Goal: Information Seeking & Learning: Learn about a topic

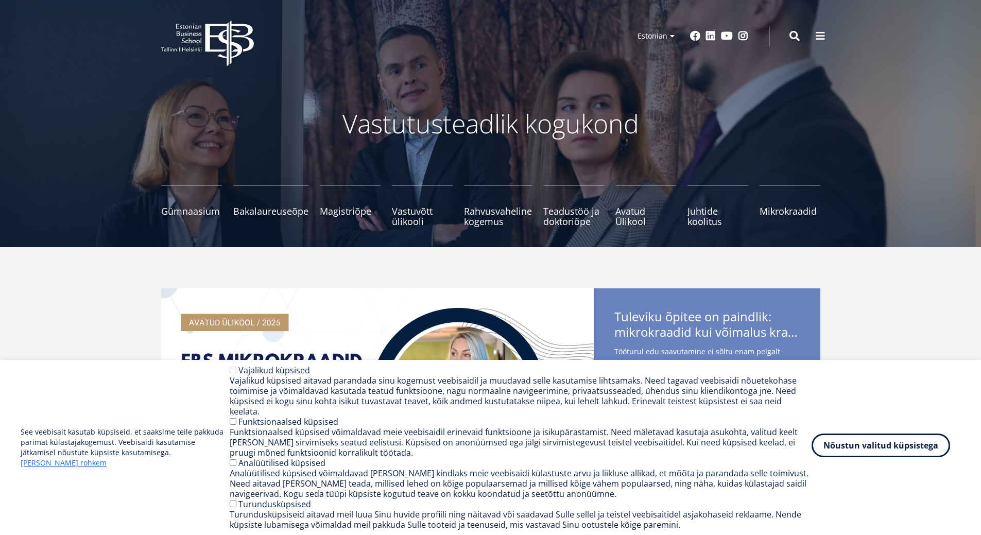
click at [899, 452] on button "Nõustun valitud küpsistega" at bounding box center [881, 446] width 139 height 24
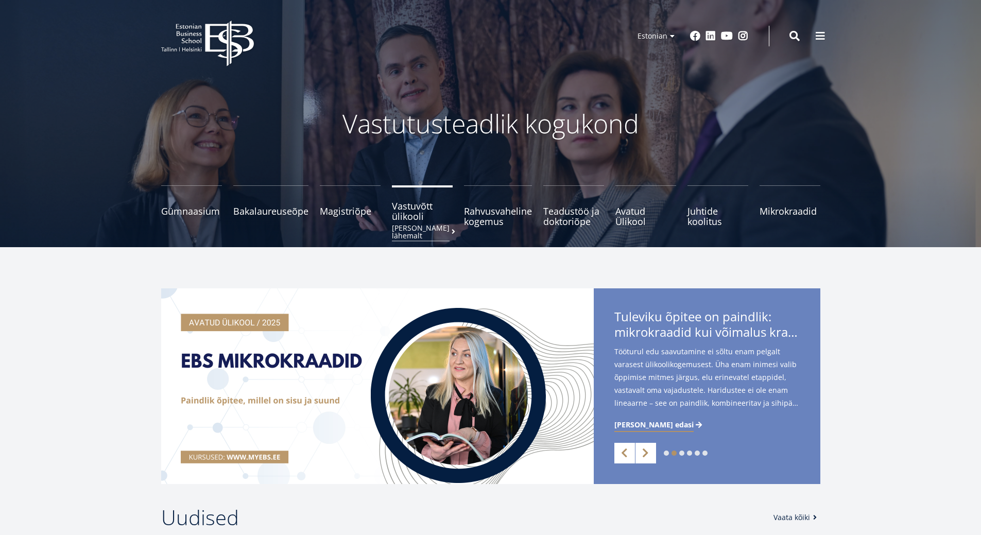
click at [411, 213] on span "Vastuvõtt ülikooli Loe lähemalt" at bounding box center [422, 211] width 61 height 21
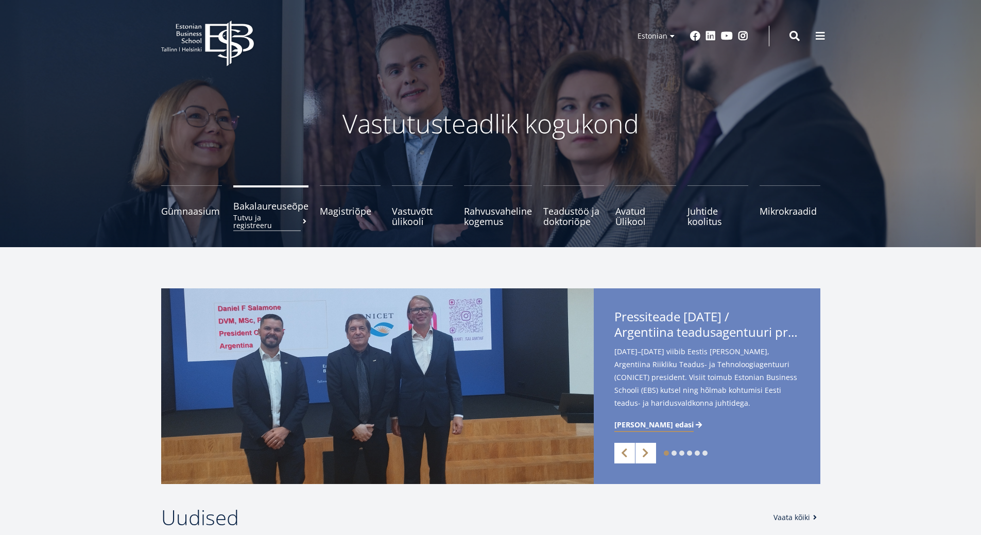
click at [250, 214] on small "Tutvu ja registreeru" at bounding box center [270, 221] width 75 height 15
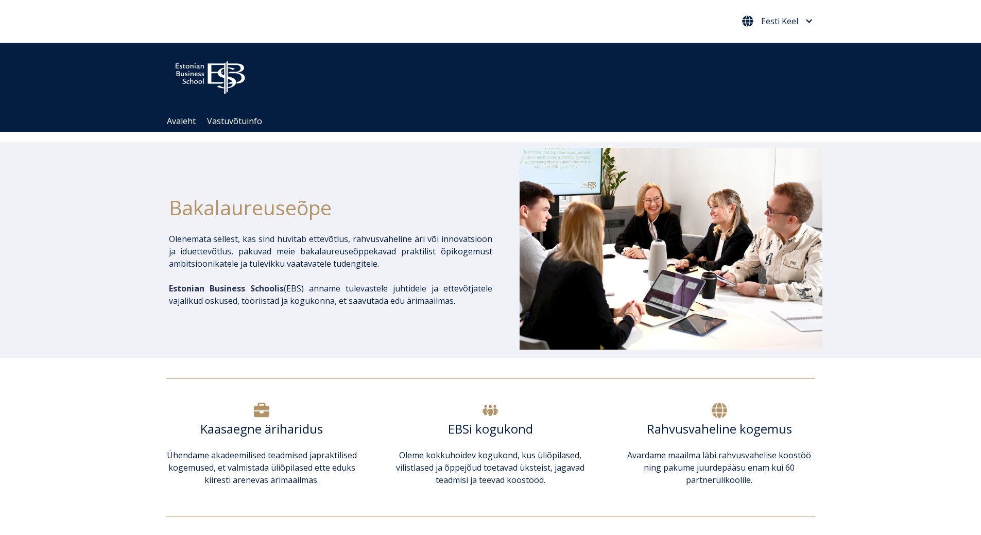
click at [807, 23] on icon "Eesti Keel" at bounding box center [809, 22] width 7 height 8
click at [787, 44] on link "English" at bounding box center [776, 43] width 58 height 16
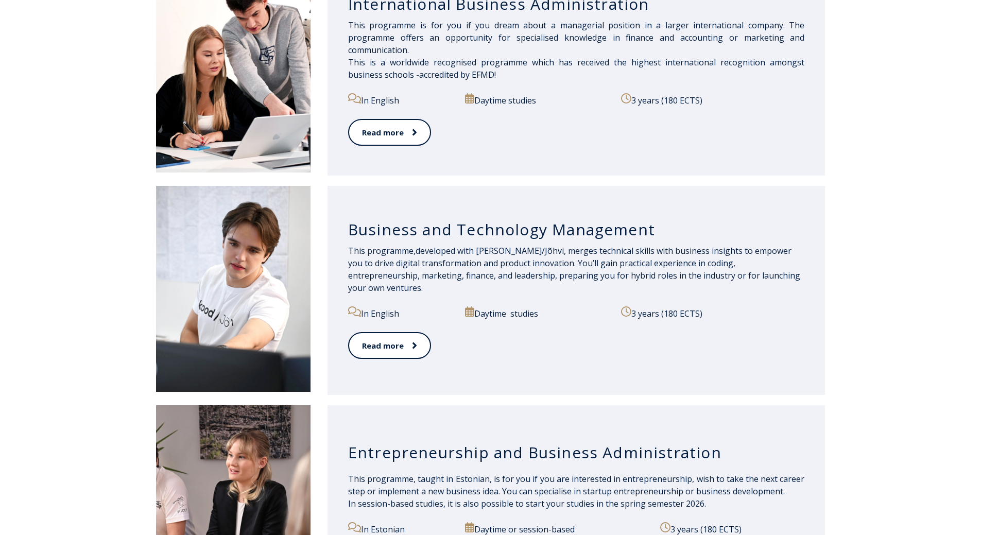
scroll to position [824, 0]
click at [411, 342] on icon at bounding box center [412, 345] width 5 height 10
